Goal: Information Seeking & Learning: Check status

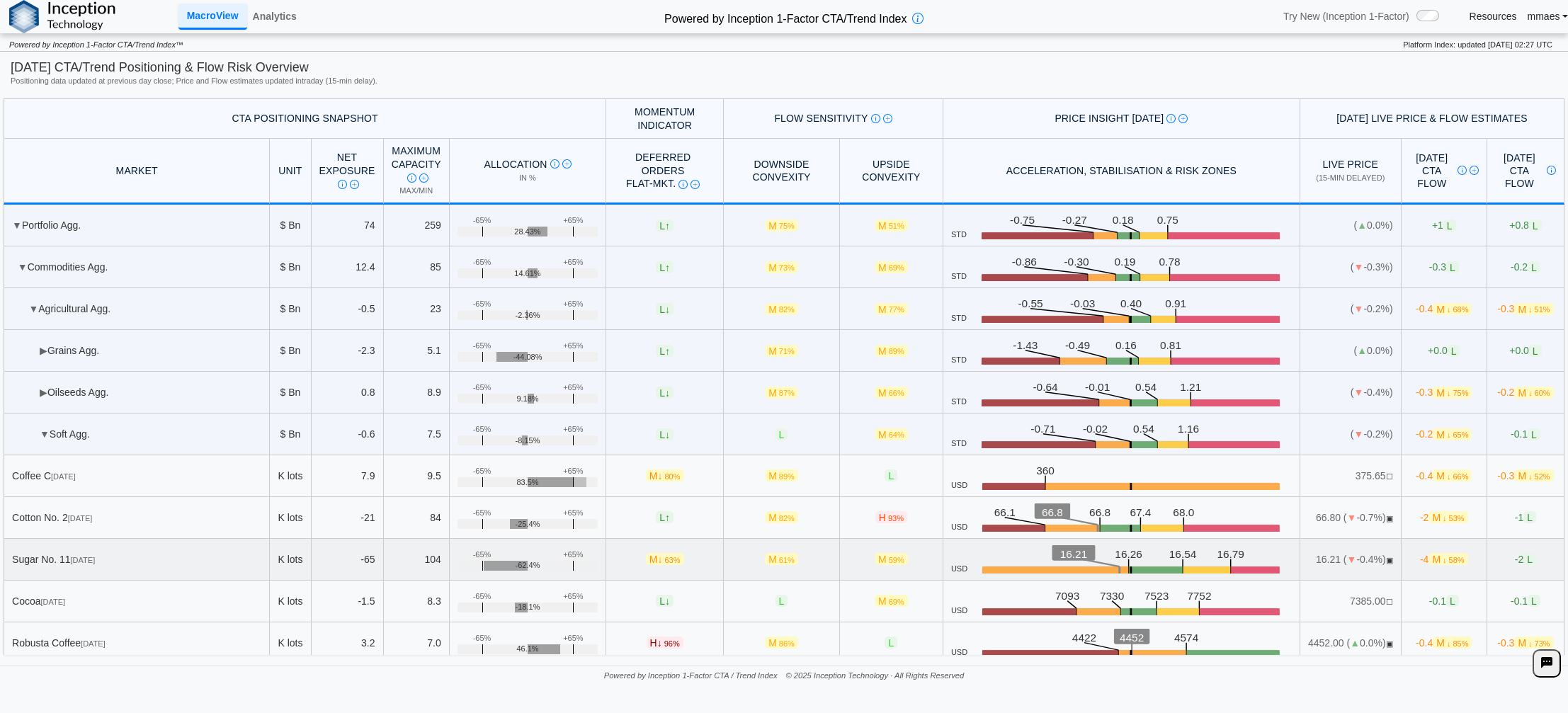
click at [102, 553] on div "Sugar No. [DATE]" at bounding box center [137, 559] width 250 height 13
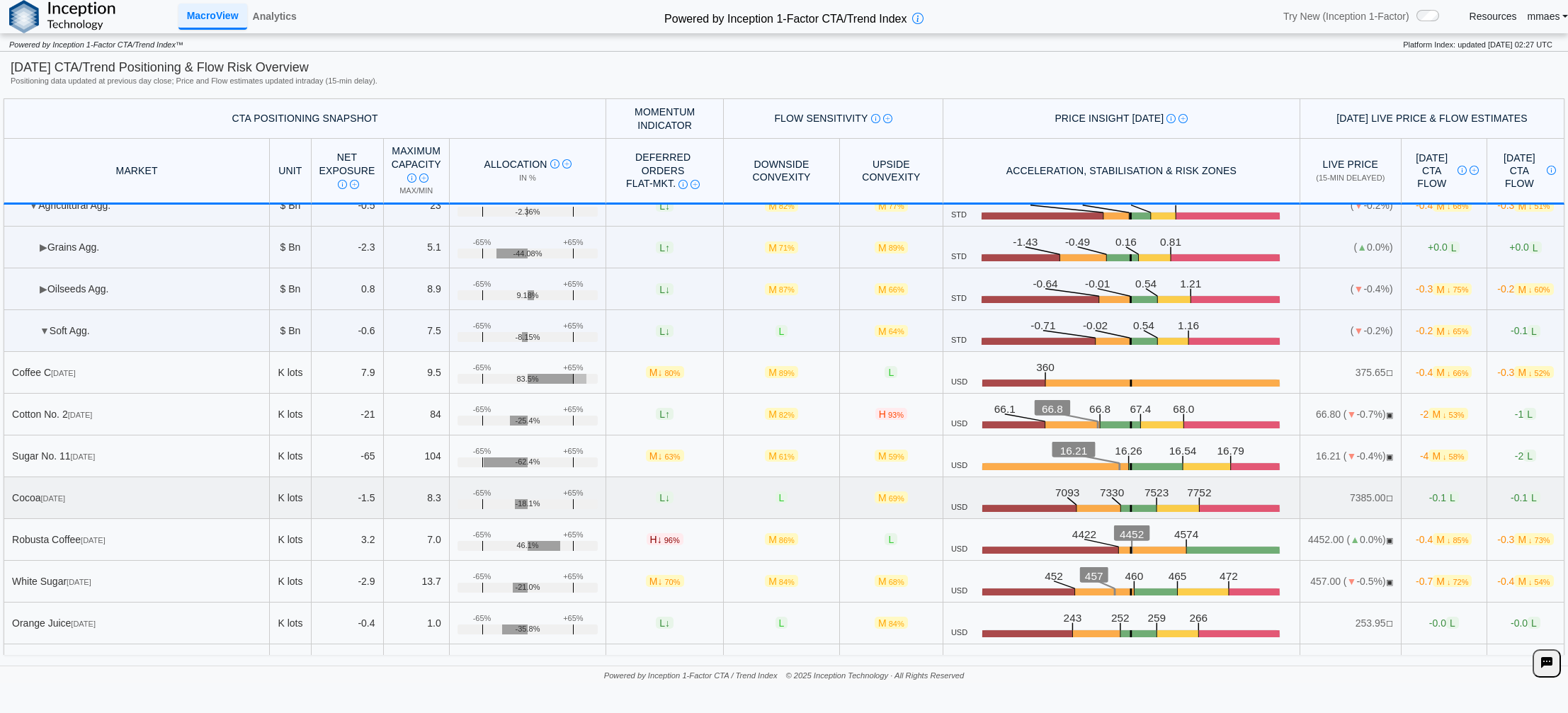
scroll to position [71, 0]
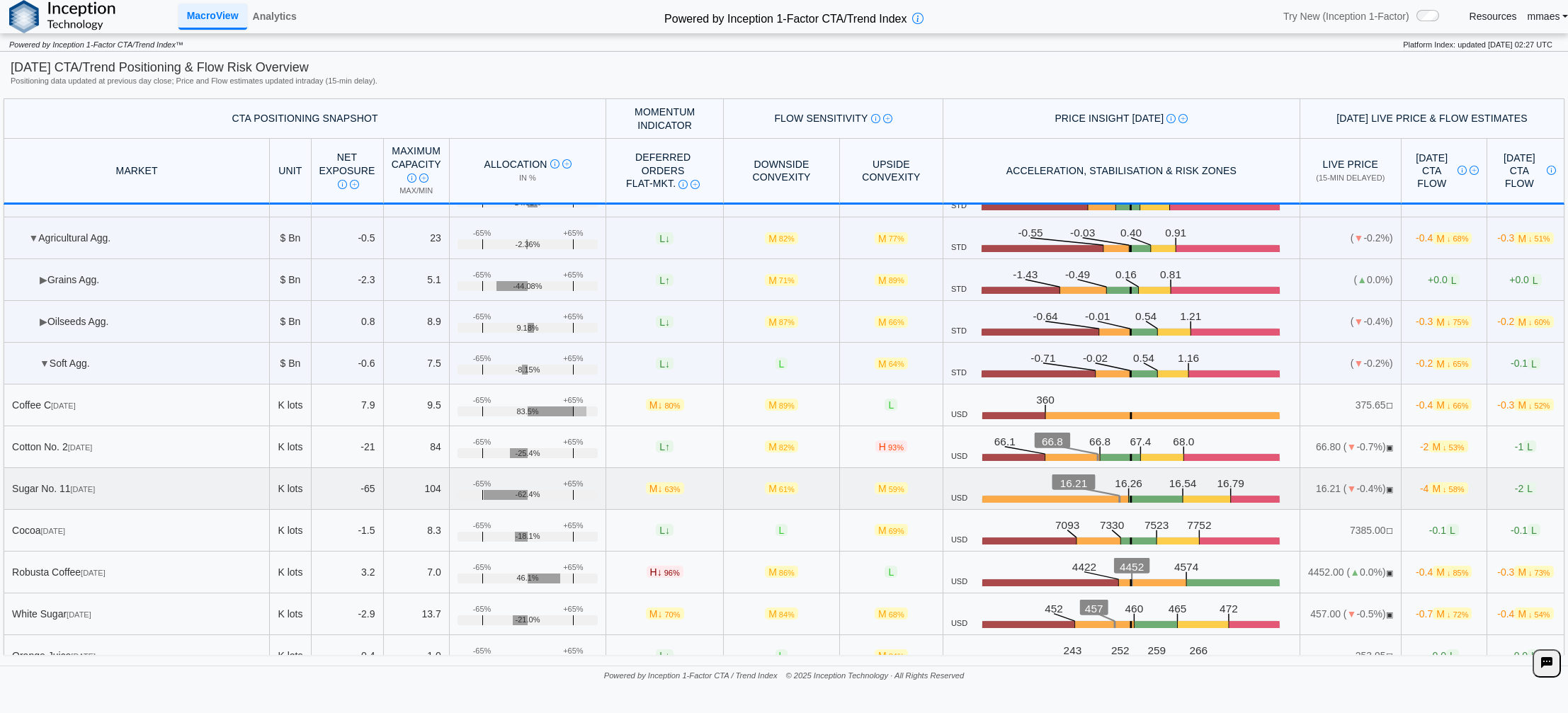
click at [179, 500] on td "Sugar No. [DATE]" at bounding box center [137, 488] width 266 height 42
click at [95, 492] on span "[DATE]" at bounding box center [83, 489] width 25 height 8
click at [1401, 486] on td "-4 M ↓ 58%" at bounding box center [1444, 488] width 86 height 42
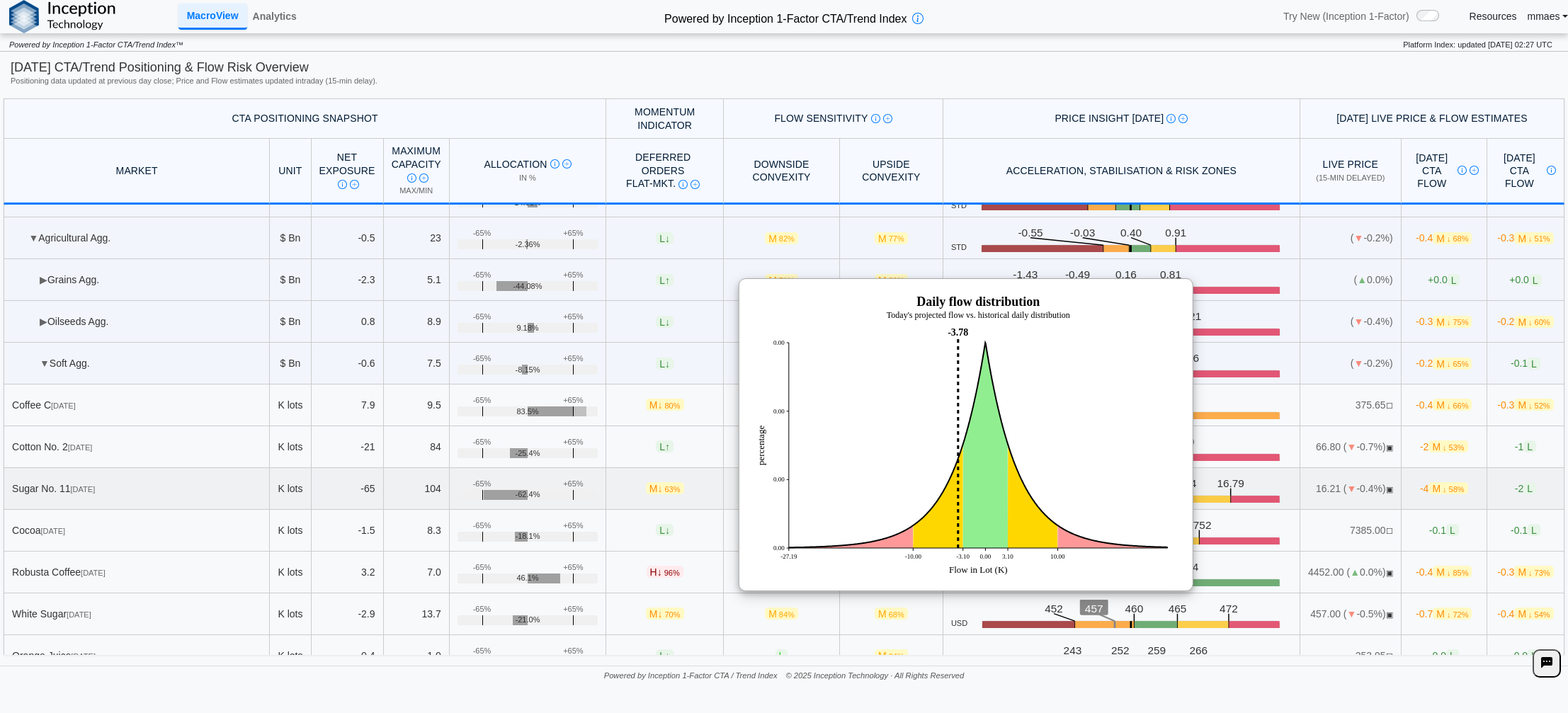
click at [1401, 486] on td "-4 M ↓ 58%" at bounding box center [1444, 488] width 86 height 42
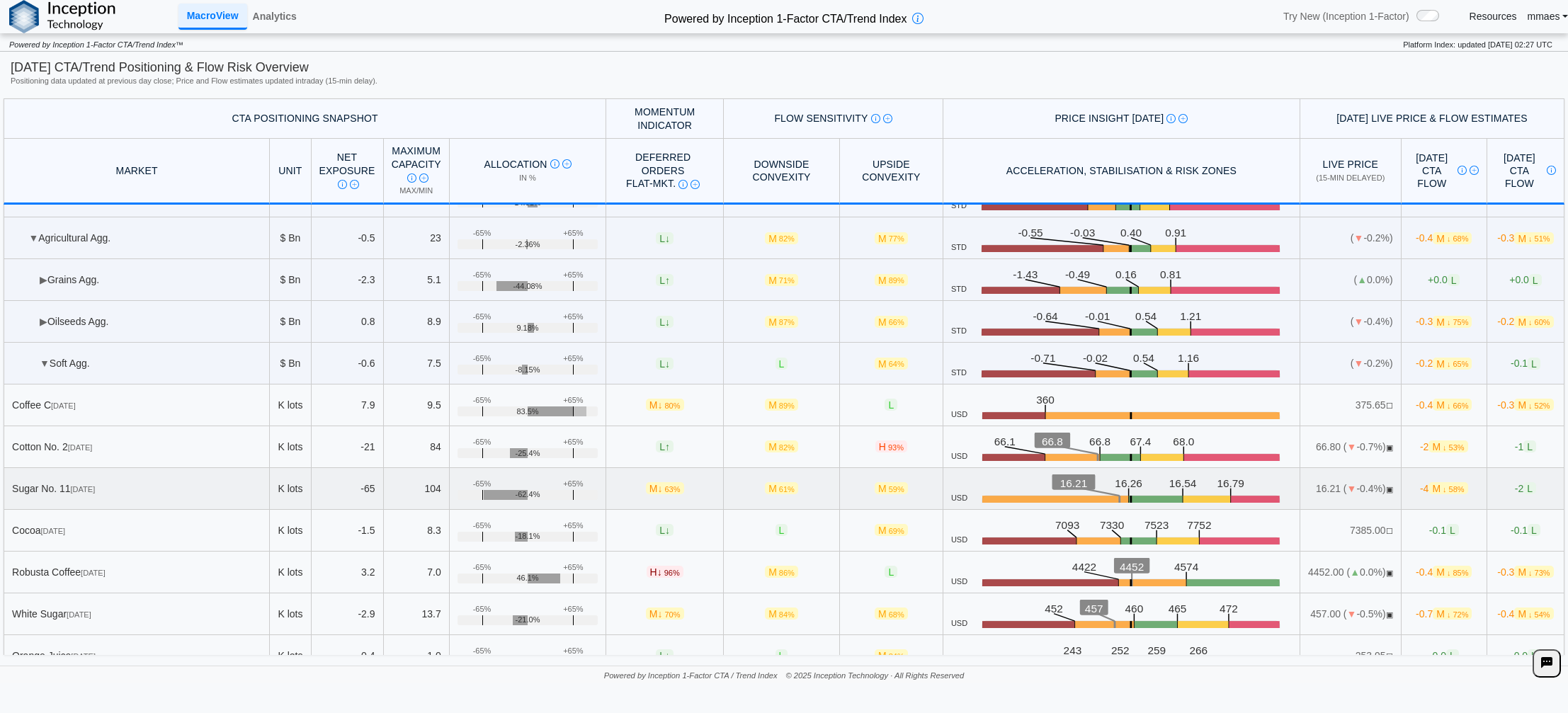
click at [1387, 486] on span "▣" at bounding box center [1390, 489] width 7 height 8
click at [1387, 486] on span "▣" at bounding box center [1390, 489] width 7 height 8
click at [1387, 494] on span "▣" at bounding box center [1390, 489] width 7 height 8
click at [1387, 486] on span "▣" at bounding box center [1390, 489] width 7 height 8
drag, startPoint x: 1364, startPoint y: 486, endPoint x: 1066, endPoint y: 490, distance: 298.0
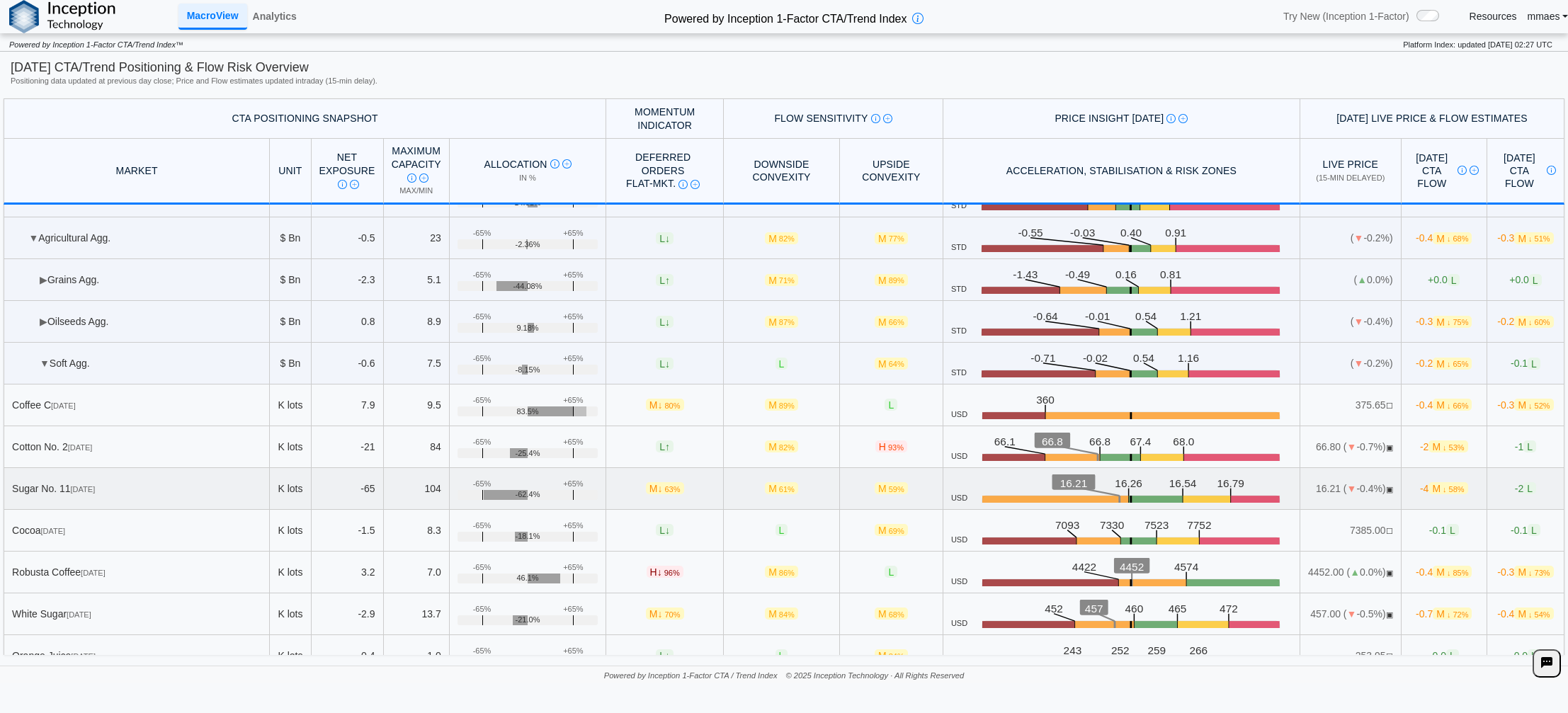
click at [1387, 487] on span "▣" at bounding box center [1390, 489] width 7 height 8
click at [875, 492] on span "M 59%" at bounding box center [892, 487] width 33 height 12
click at [89, 499] on td "Sugar No. [DATE]" at bounding box center [137, 488] width 266 height 42
click at [339, 494] on td "-65" at bounding box center [348, 488] width 72 height 42
click at [607, 486] on td "M ↓ 63%" at bounding box center [665, 488] width 117 height 42
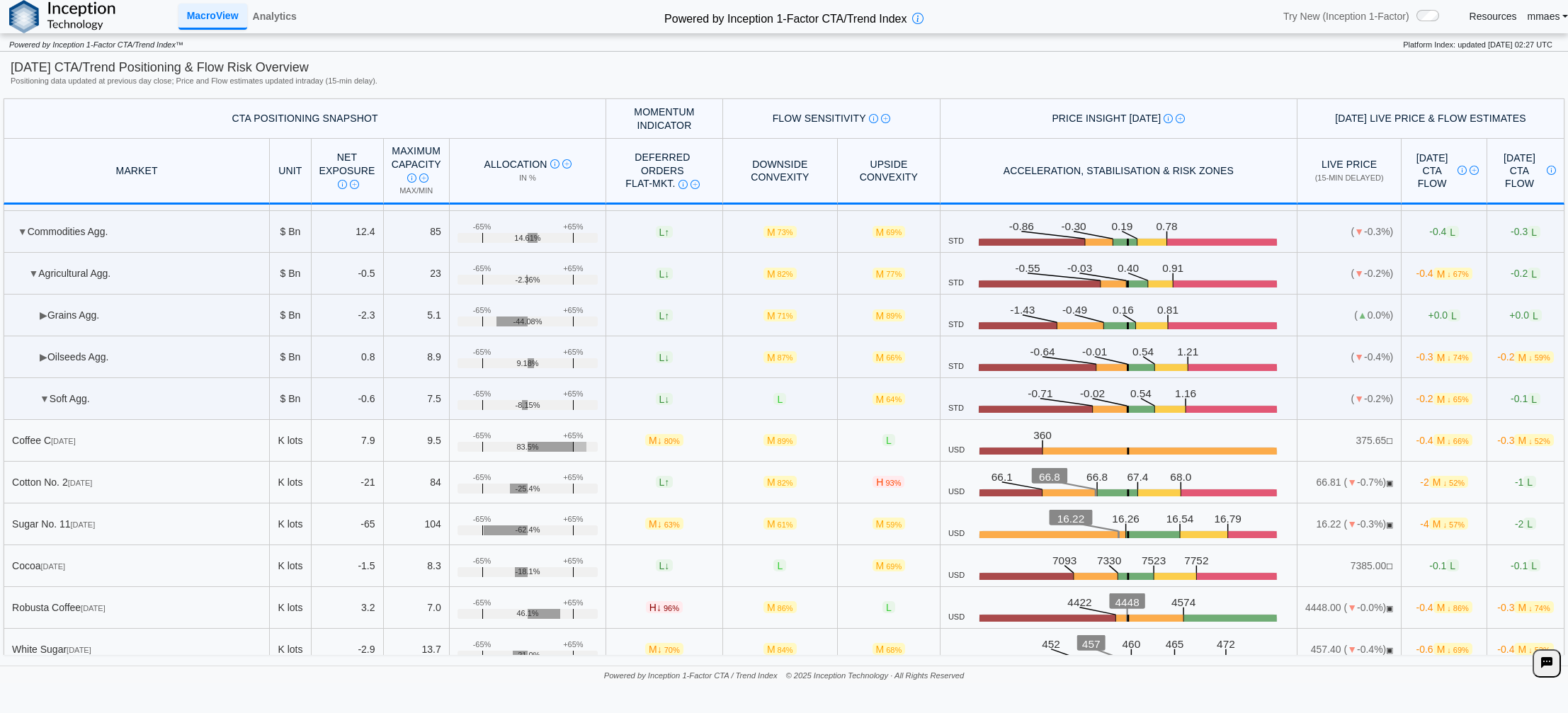
scroll to position [0, 0]
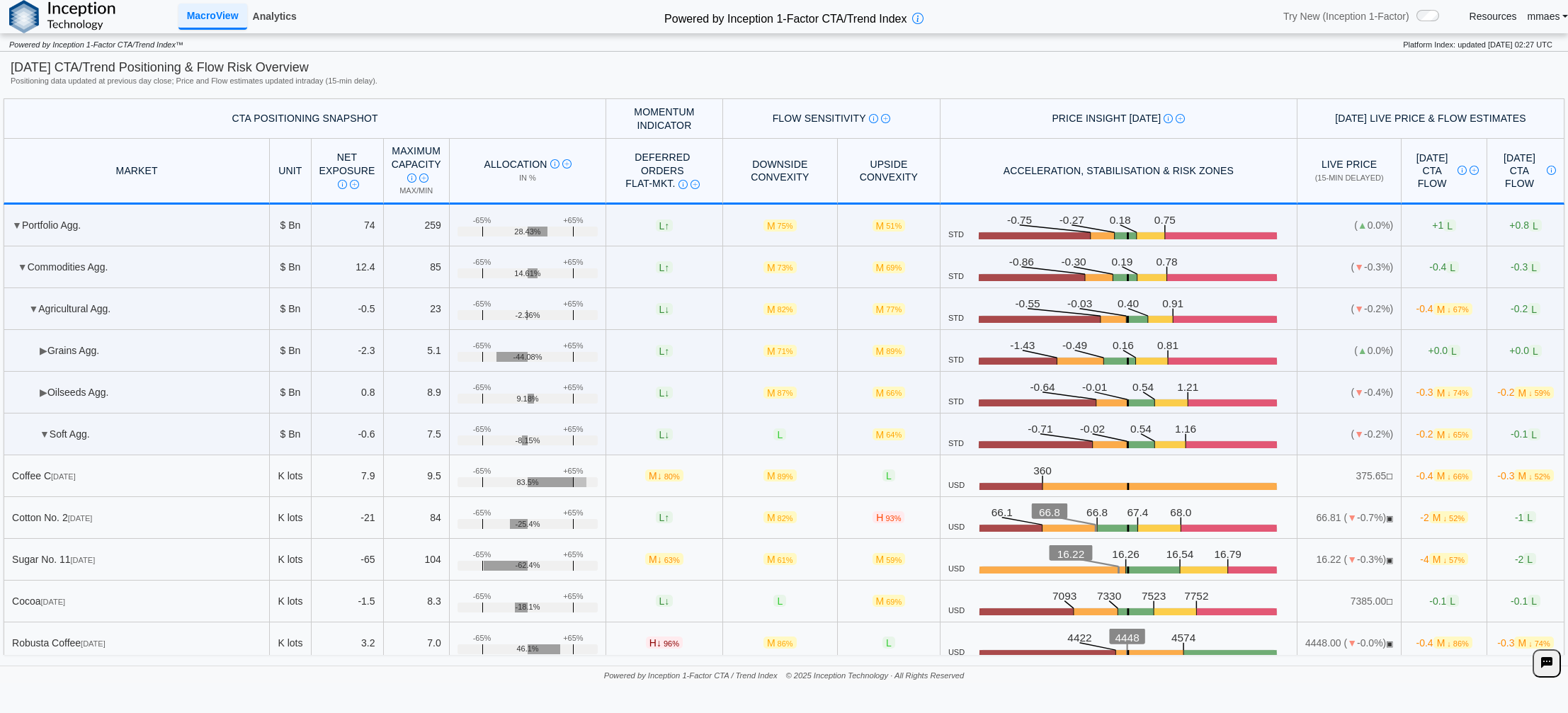
click at [282, 17] on link "Analytics" at bounding box center [275, 17] width 56 height 24
